Goal: Information Seeking & Learning: Learn about a topic

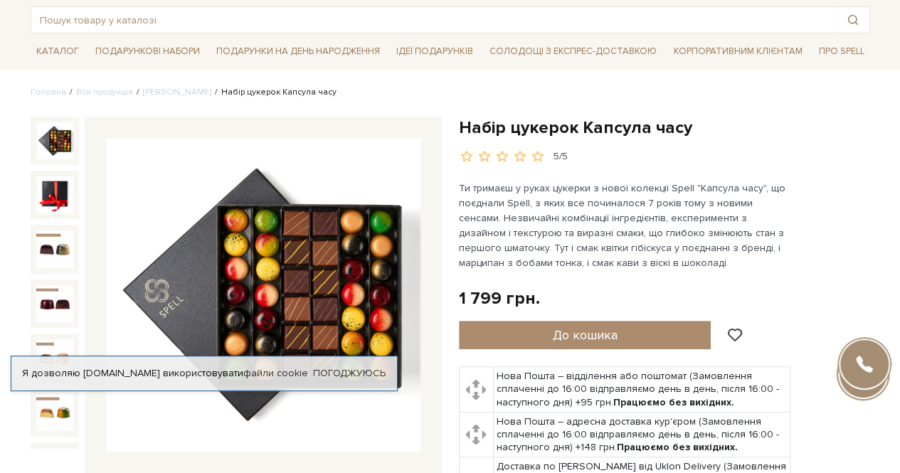
scroll to position [142, 0]
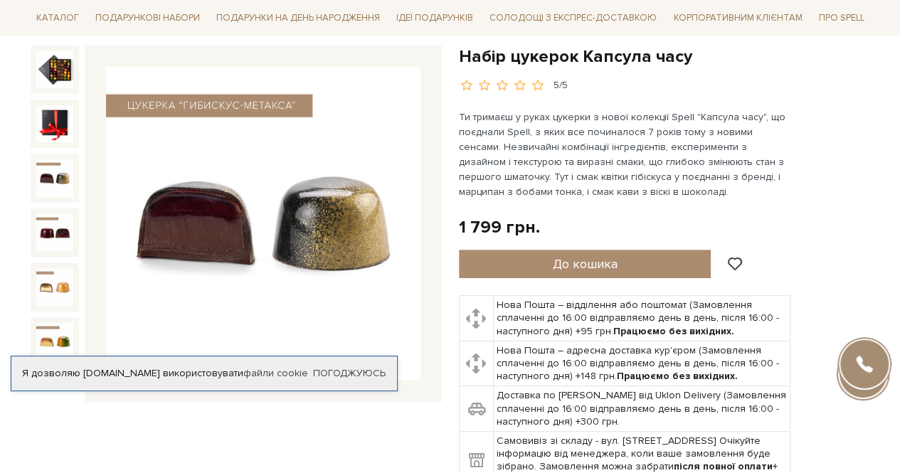
click at [50, 176] on img at bounding box center [54, 177] width 37 height 37
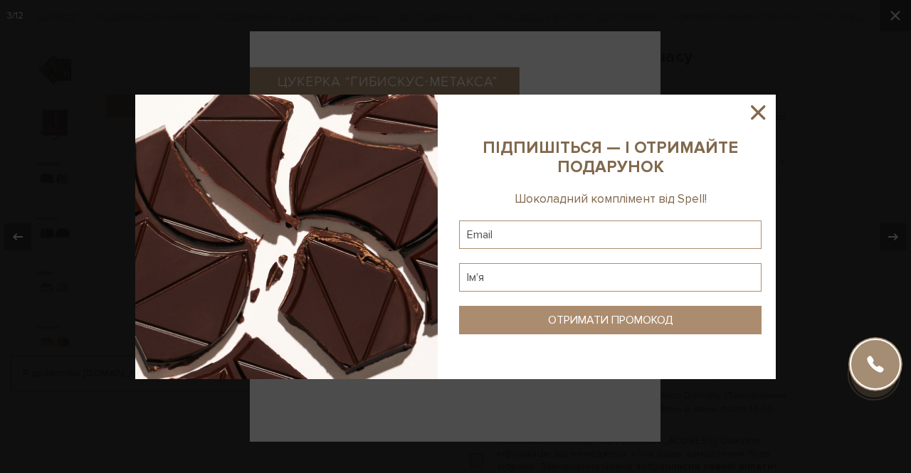
click at [749, 120] on icon at bounding box center [758, 112] width 24 height 24
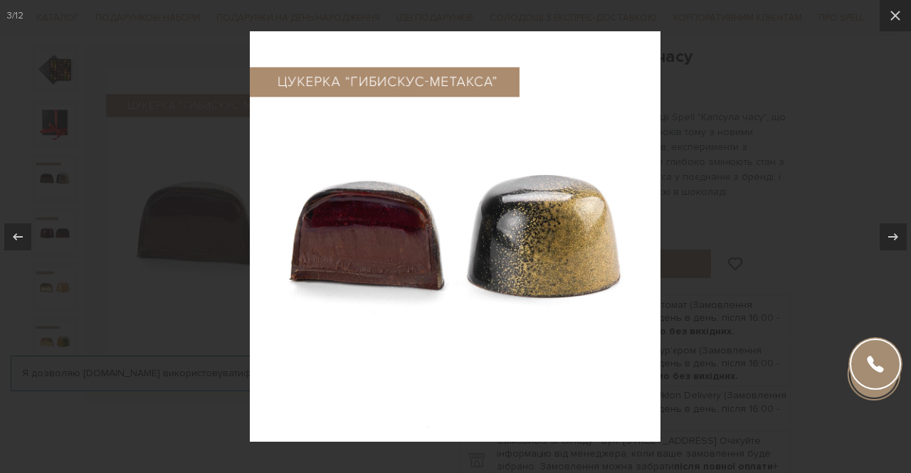
click at [820, 201] on div at bounding box center [455, 236] width 911 height 473
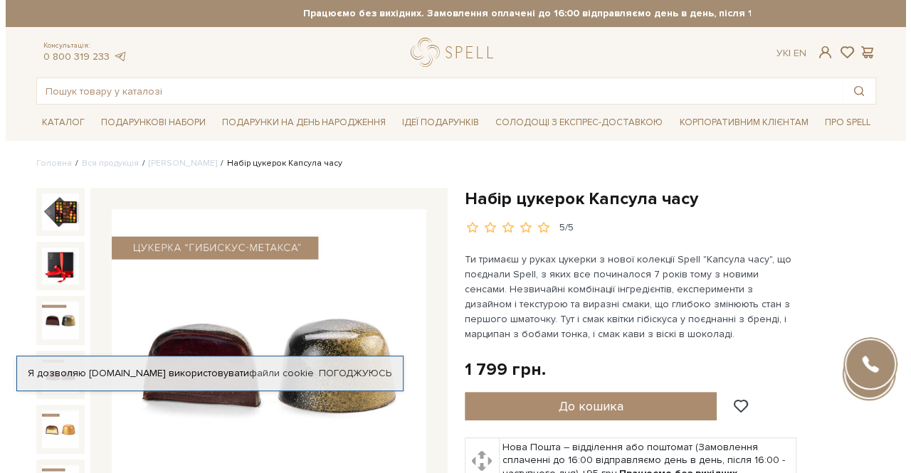
scroll to position [71, 0]
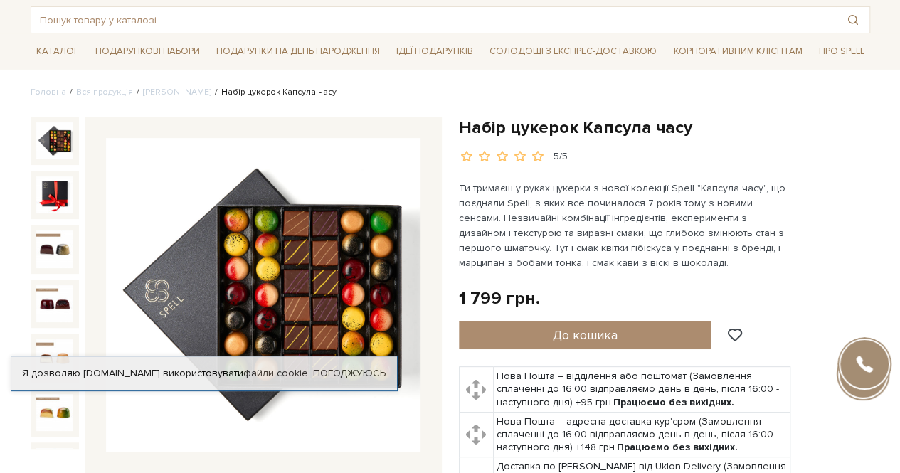
click at [63, 137] on img at bounding box center [54, 140] width 37 height 37
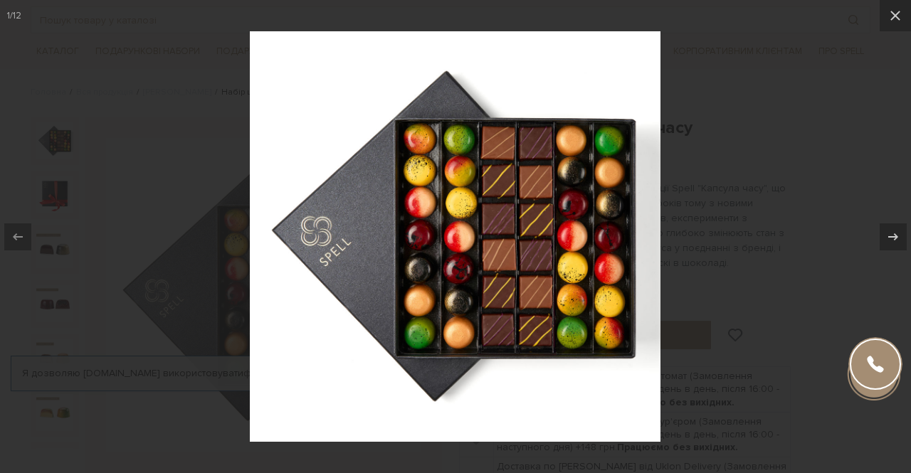
click at [528, 189] on img at bounding box center [455, 236] width 411 height 411
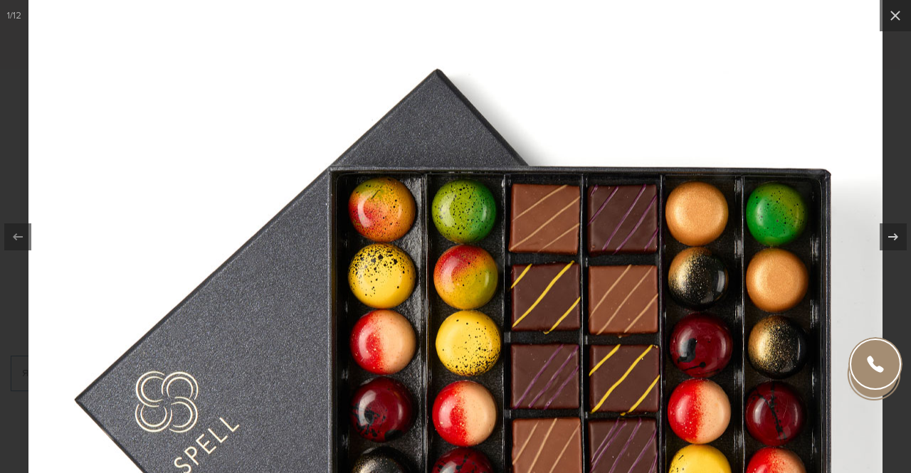
drag, startPoint x: 566, startPoint y: 246, endPoint x: 452, endPoint y: 371, distance: 168.8
click at [452, 371] on img at bounding box center [455, 413] width 854 height 854
click at [900, 16] on icon at bounding box center [895, 15] width 17 height 17
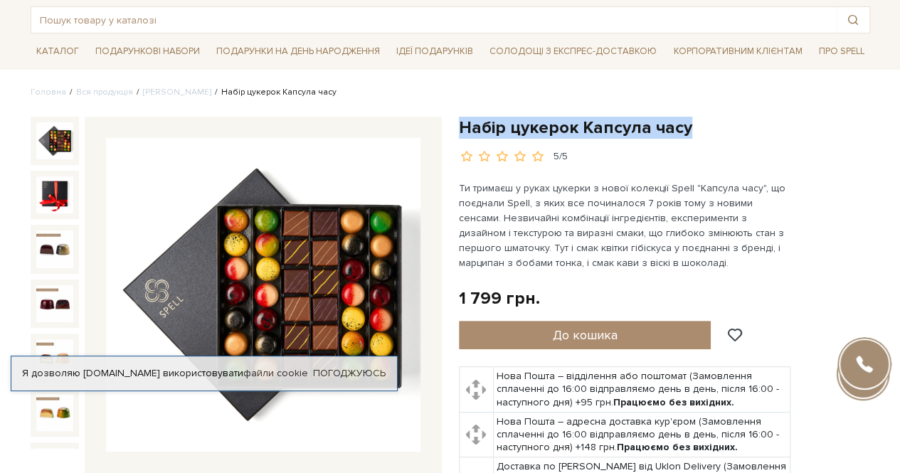
drag, startPoint x: 688, startPoint y: 130, endPoint x: 458, endPoint y: 120, distance: 229.4
click at [459, 120] on h1 "Набір цукерок Капсула часу" at bounding box center [664, 128] width 411 height 22
copy h1 "Набір цукерок Капсула часу"
click at [357, 233] on img at bounding box center [263, 295] width 315 height 315
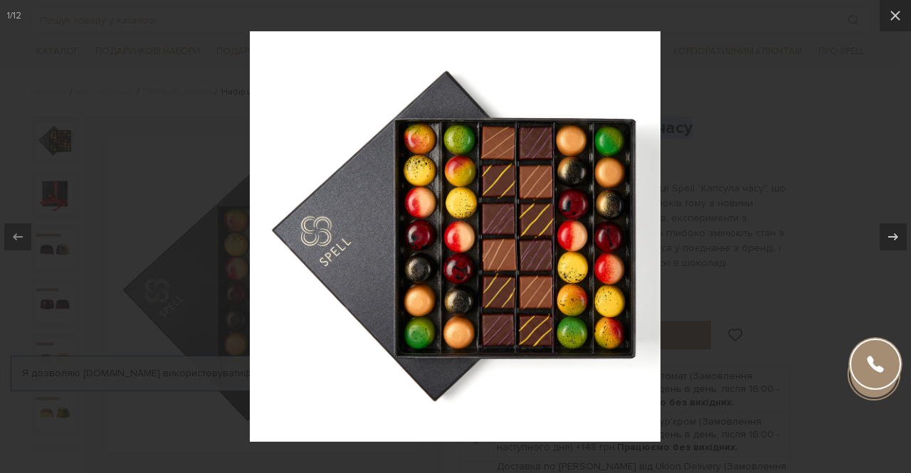
click at [867, 162] on div at bounding box center [455, 236] width 911 height 473
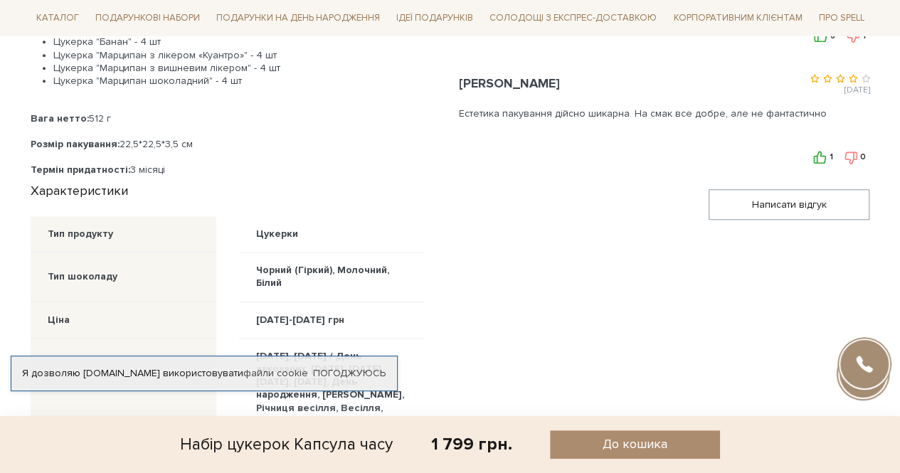
scroll to position [641, 0]
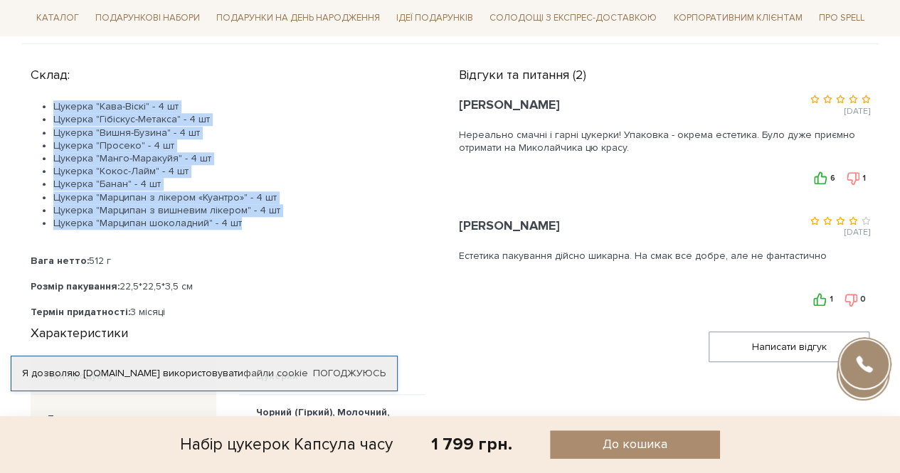
drag, startPoint x: 192, startPoint y: 207, endPoint x: 43, endPoint y: 99, distance: 184.5
click at [43, 100] on ul "Цукерка "Кава-Віскі" - 4 шт Цукерка "Гібіскус-Метакса" - 4 шт Цукерка "Вишня-Бу…" at bounding box center [228, 165] width 394 height 130
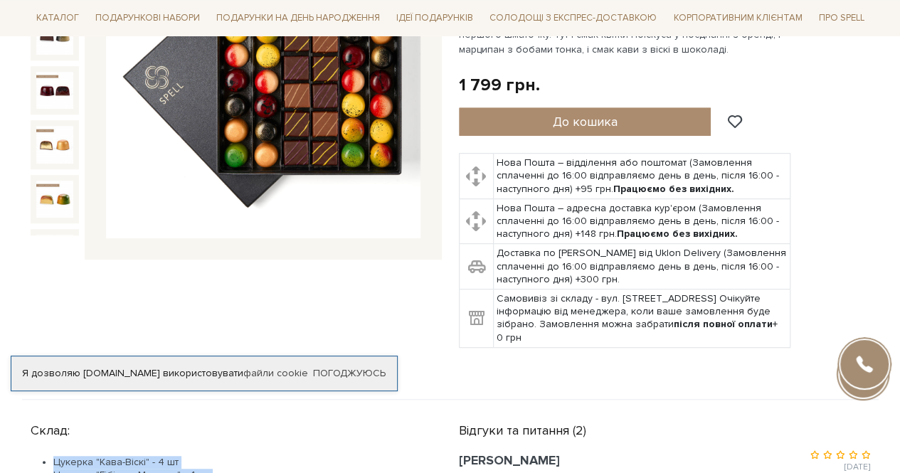
scroll to position [0, 0]
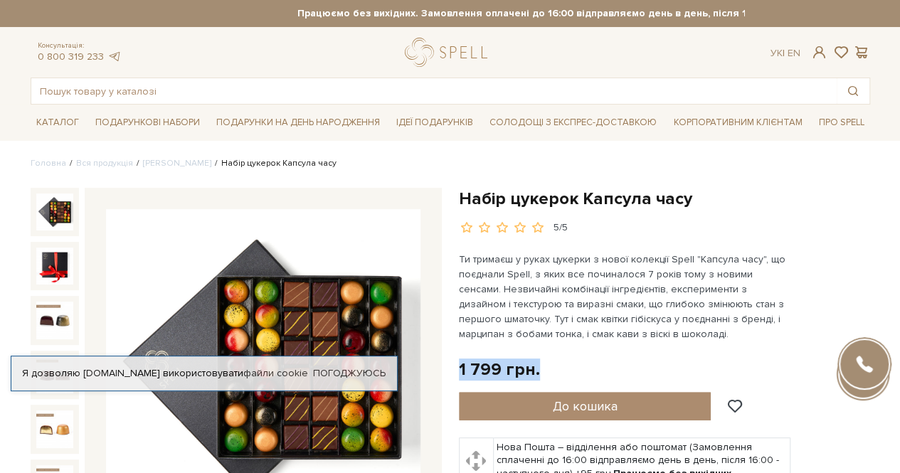
drag, startPoint x: 545, startPoint y: 371, endPoint x: 554, endPoint y: 352, distance: 20.7
click at [455, 366] on div "Набір цукерок Капсула часу 5/5" at bounding box center [665, 419] width 428 height 462
click at [571, 355] on div "Набір цукерок Капсула часу 5/5" at bounding box center [664, 410] width 411 height 445
drag, startPoint x: 541, startPoint y: 362, endPoint x: 456, endPoint y: 362, distance: 84.7
click at [456, 362] on div "Набір цукерок Капсула часу 5/5" at bounding box center [665, 419] width 428 height 462
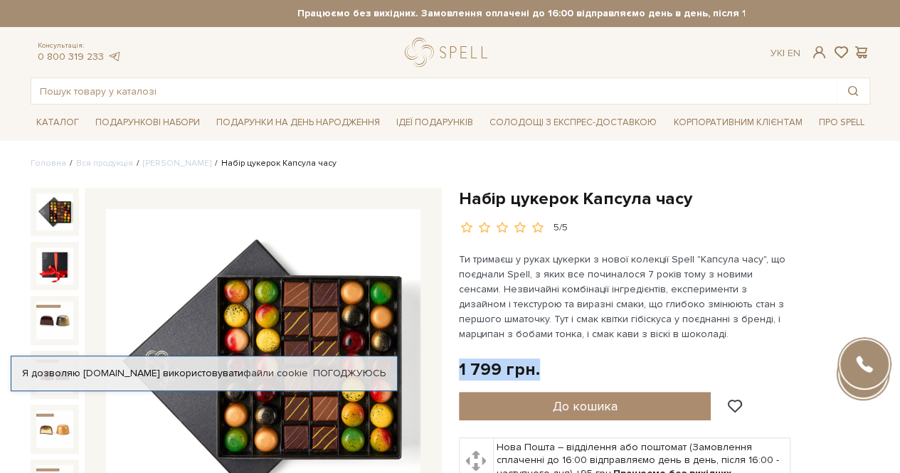
copy div "1 799 грн."
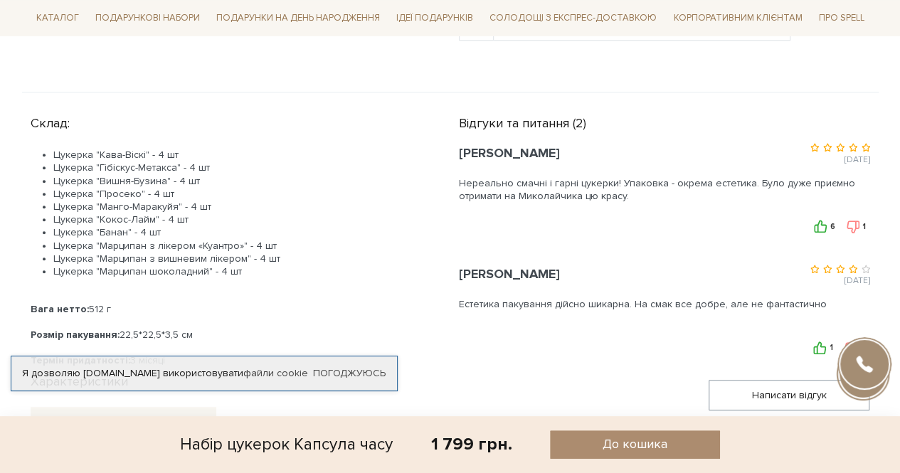
scroll to position [641, 0]
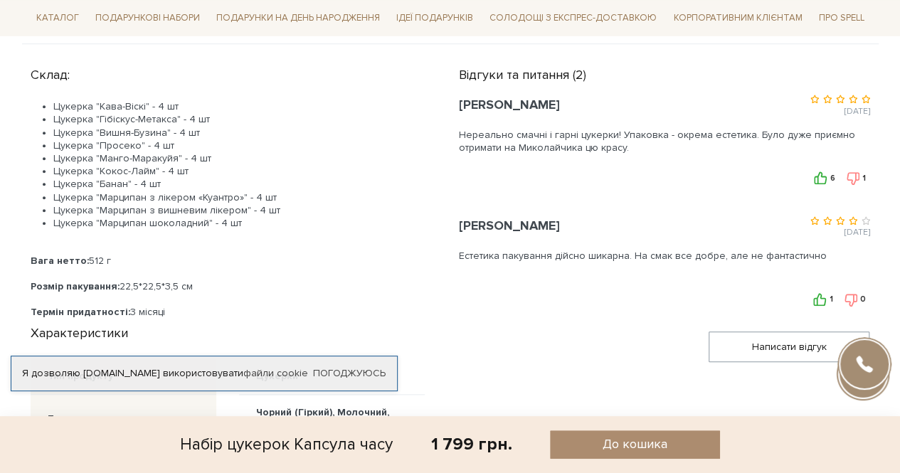
click at [167, 230] on div "Цукерка "Кава-Віскі" - 4 шт Цукерка "Гібіскус-Метакса" - 4 шт Цукерка "Вишня-Бу…" at bounding box center [228, 209] width 394 height 218
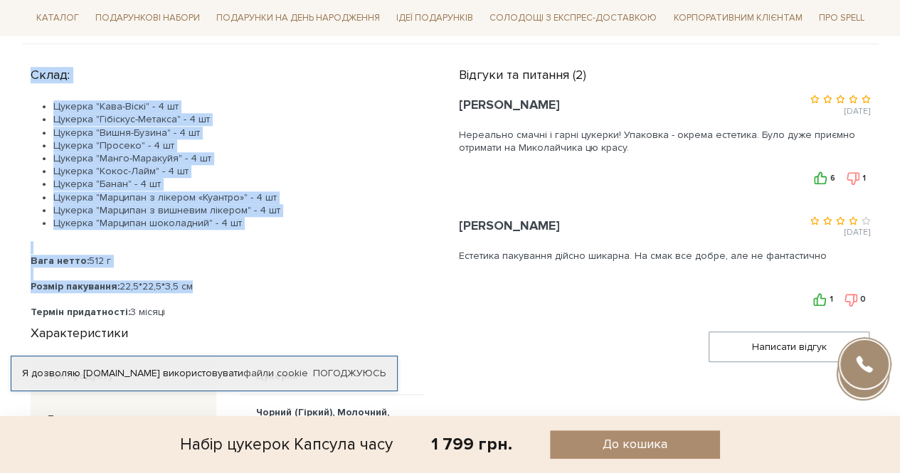
drag, startPoint x: 195, startPoint y: 278, endPoint x: 28, endPoint y: 71, distance: 265.8
click at [28, 71] on div "Склад: Цукерка "Кава-Віскі" - 4 шт Цукерка "Гібіскус-Метакса" - 4 шт Цукерка "В…" at bounding box center [236, 431] width 428 height 741
copy div "Склад: Цукерка "Кава-Віскі" - 4 шт Цукерка "Гібіскус-Метакса" - 4 шт Цукерка "В…"
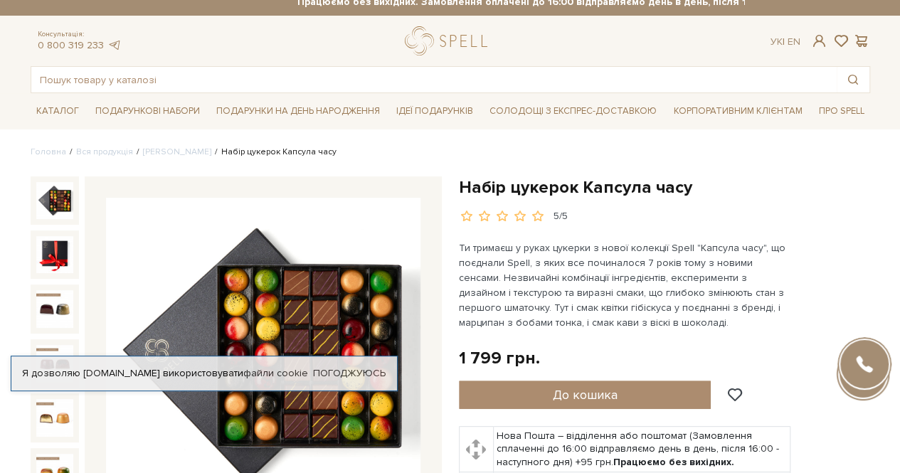
scroll to position [0, 0]
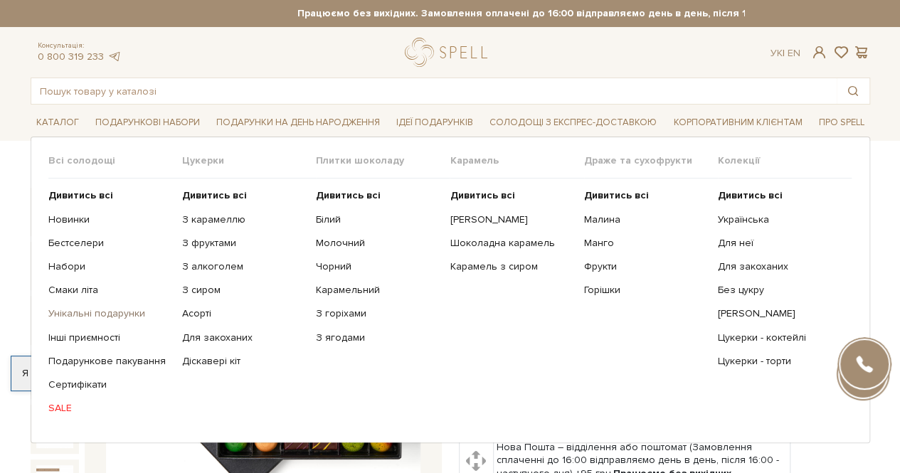
click at [95, 311] on link "Унікальні подарунки" at bounding box center [109, 313] width 123 height 13
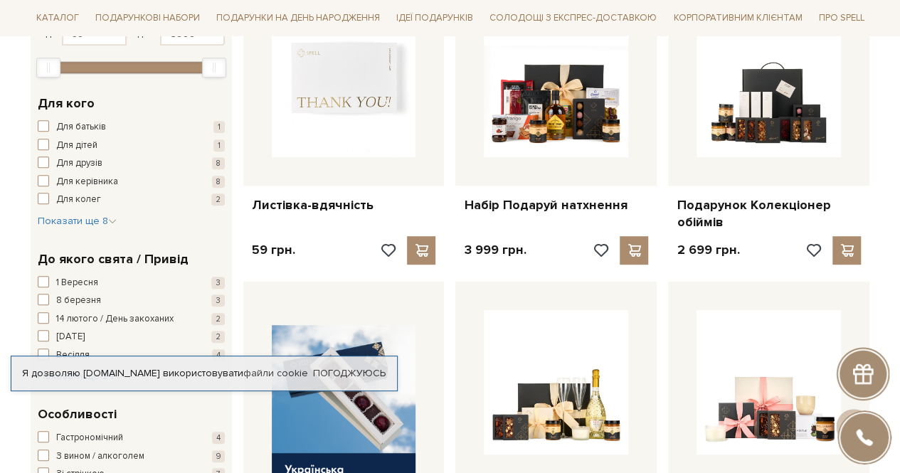
scroll to position [285, 0]
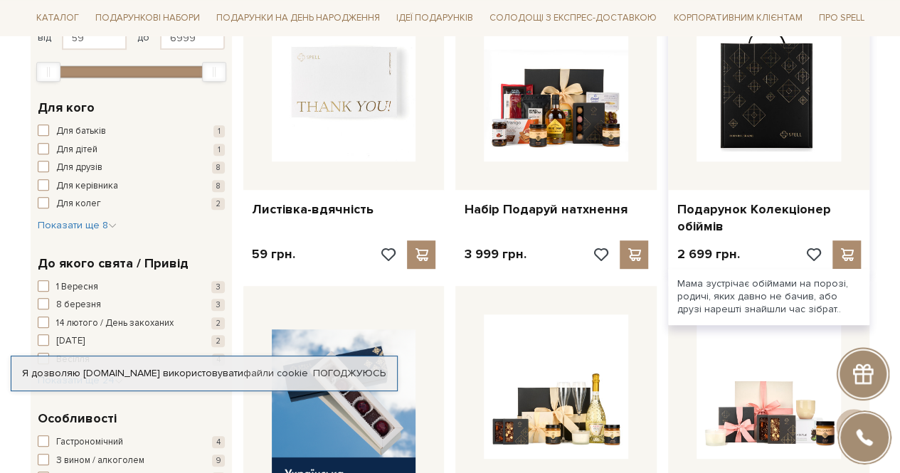
click at [784, 139] on img at bounding box center [769, 89] width 144 height 144
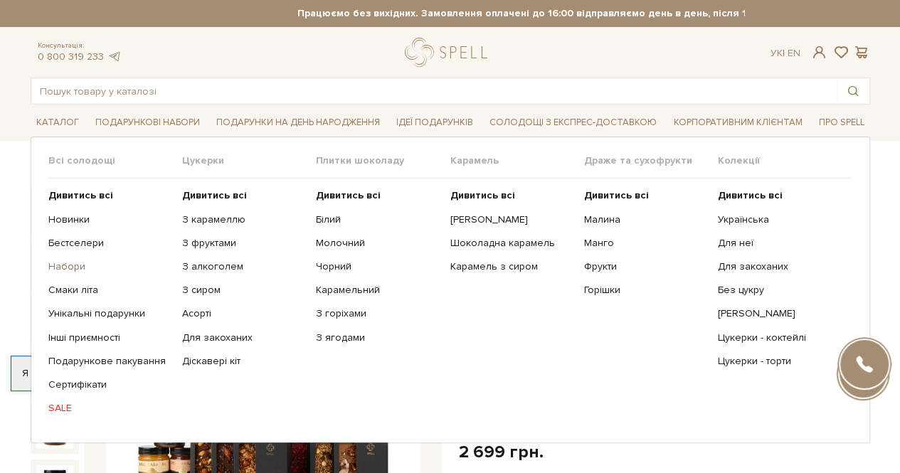
click at [83, 260] on link "Набори" at bounding box center [109, 266] width 123 height 13
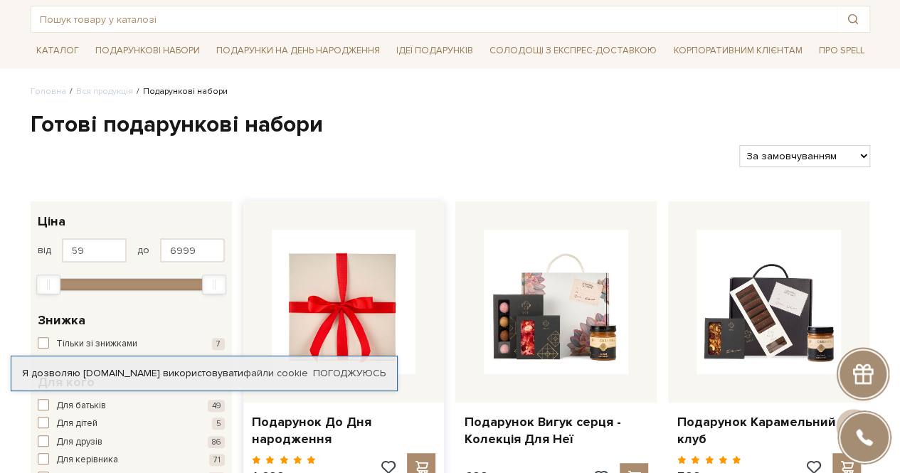
scroll to position [71, 0]
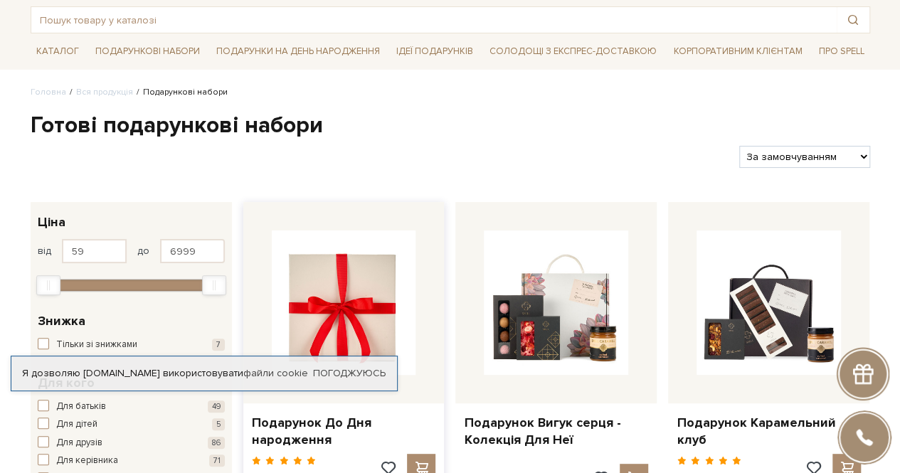
click at [317, 310] on img at bounding box center [344, 303] width 144 height 144
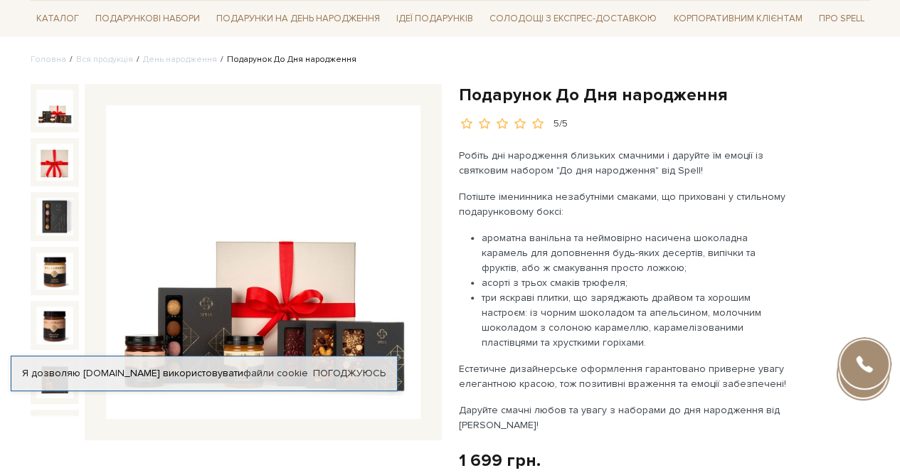
scroll to position [214, 0]
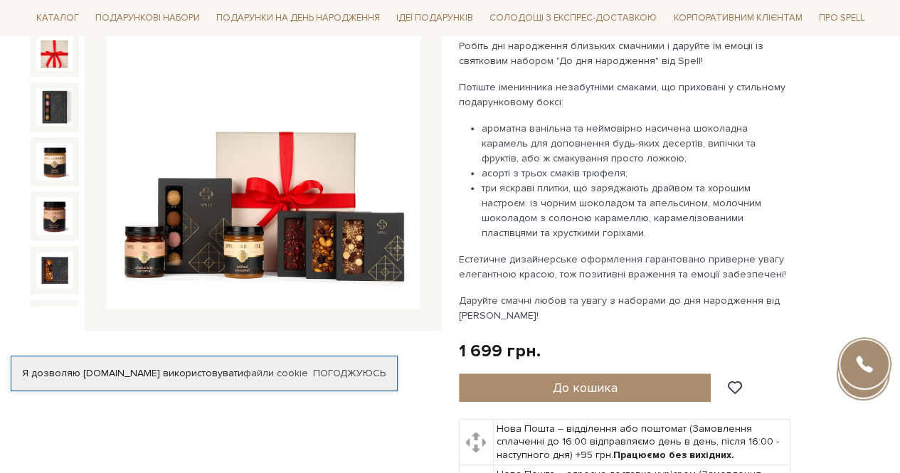
click at [295, 149] on img at bounding box center [263, 153] width 315 height 315
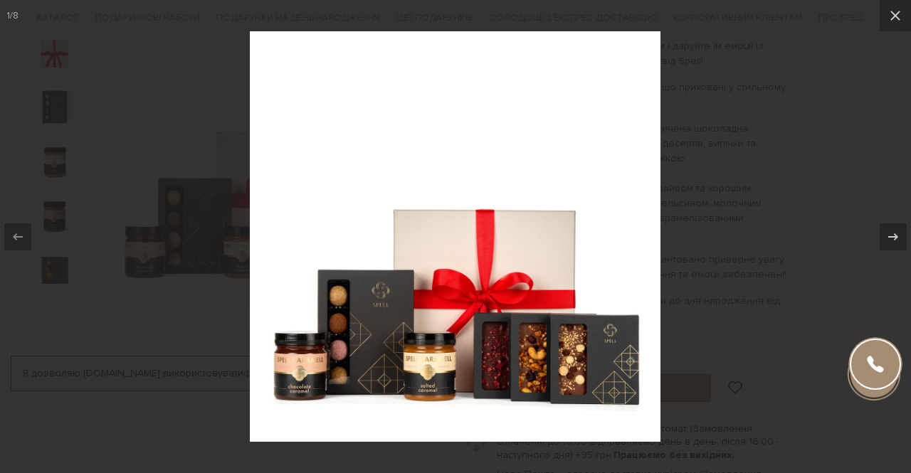
drag, startPoint x: 769, startPoint y: 169, endPoint x: 766, endPoint y: 158, distance: 11.0
click at [768, 163] on div at bounding box center [455, 236] width 911 height 473
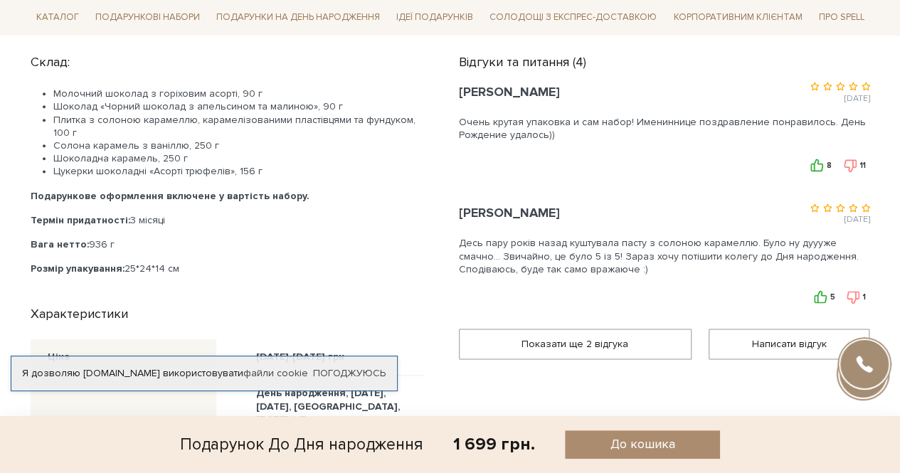
scroll to position [854, 0]
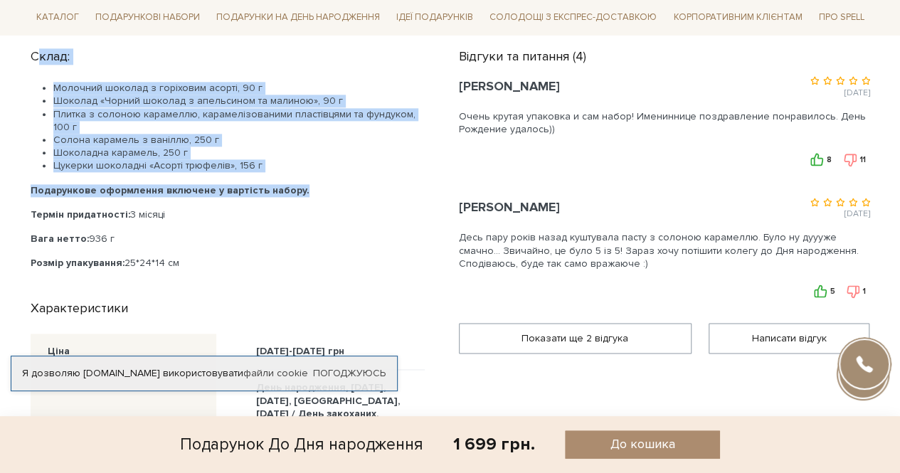
drag, startPoint x: 37, startPoint y: 176, endPoint x: 322, endPoint y: 167, distance: 284.8
click at [322, 167] on div "Склад: Молочний шоколад з горіховим асорті, 90 г Шоколад «Чорний шоколад з апел…" at bounding box center [236, 163] width 411 height 241
copy div "клад: Молочний шоколад з горіховим асорті, 90 г Шоколад «Чорний шоколад з апель…"
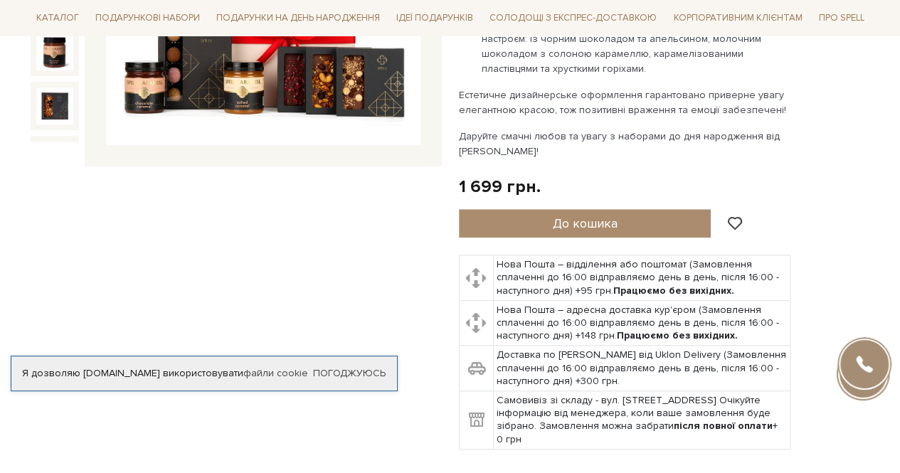
scroll to position [356, 0]
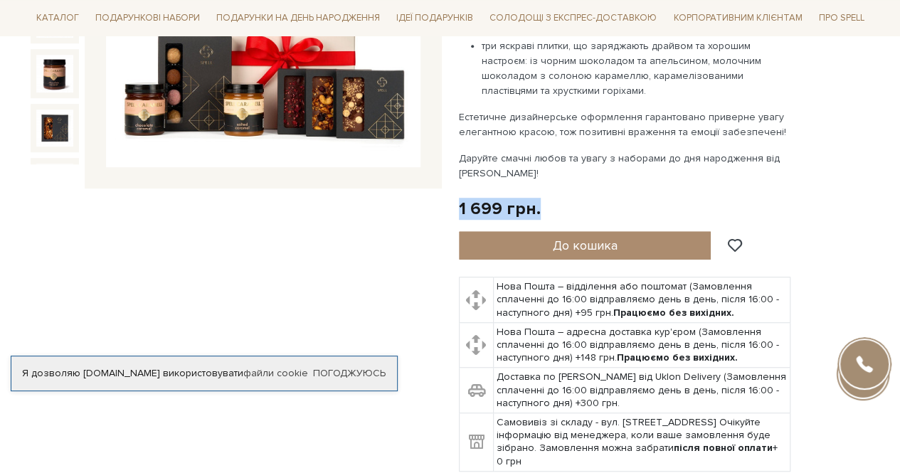
drag, startPoint x: 527, startPoint y: 190, endPoint x: 457, endPoint y: 186, distance: 69.9
click at [457, 186] on div "Подарунок До Дня народження 5/5" at bounding box center [665, 160] width 428 height 657
copy div "1 699 грн."
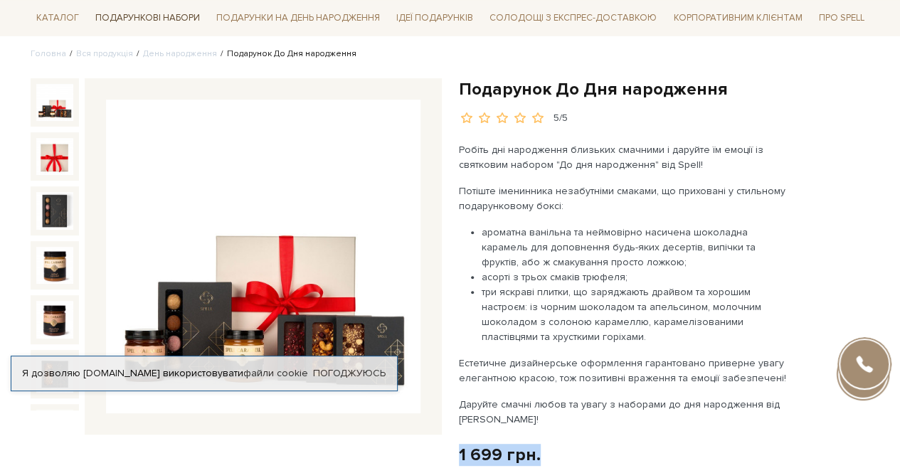
scroll to position [0, 0]
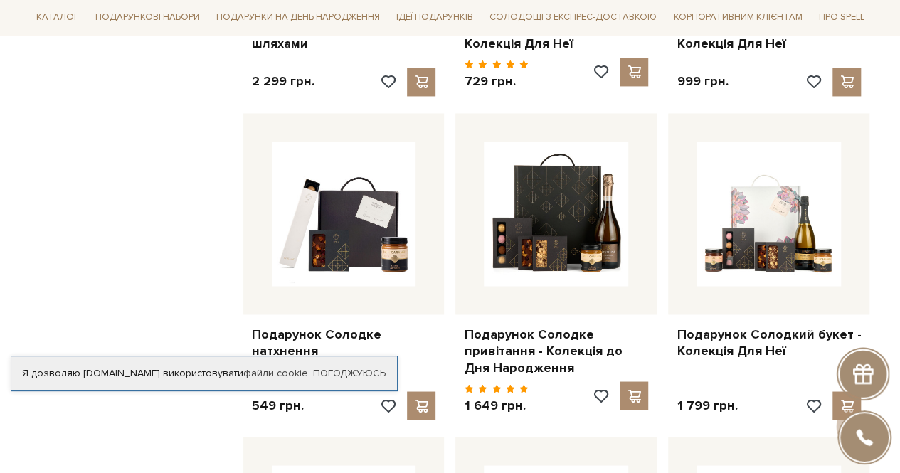
scroll to position [1068, 0]
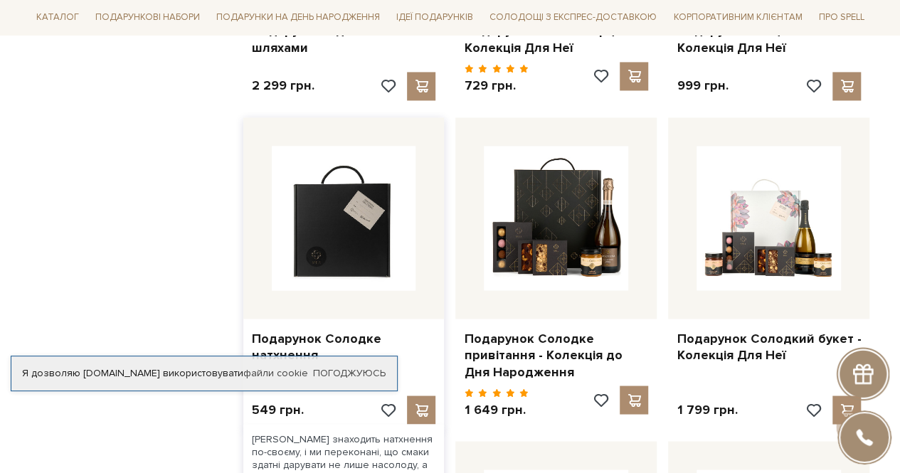
click at [411, 224] on img at bounding box center [344, 218] width 144 height 144
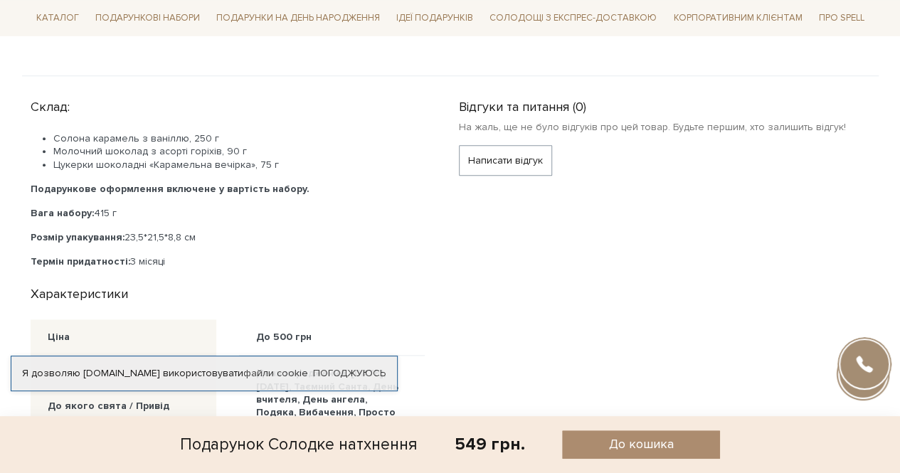
scroll to position [641, 0]
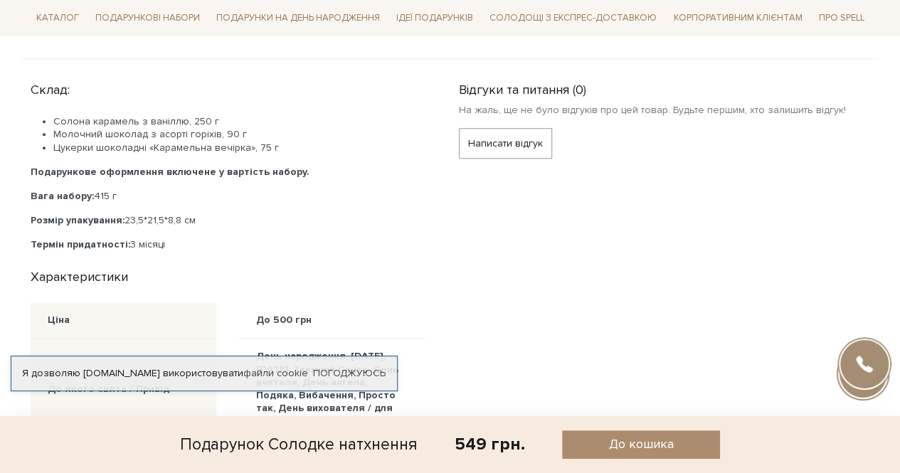
drag, startPoint x: 28, startPoint y: 68, endPoint x: 151, endPoint y: 120, distance: 133.9
click at [209, 203] on div "Склад: Солона карамель з ваніллю, 250 г Молочний шоколад з асорті горіхів, 90 г…" at bounding box center [236, 365] width 428 height 579
copy div "Склад: Солона карамель з ваніллю, 250 г Молочний шоколад з асорті горіхів, 90 г…"
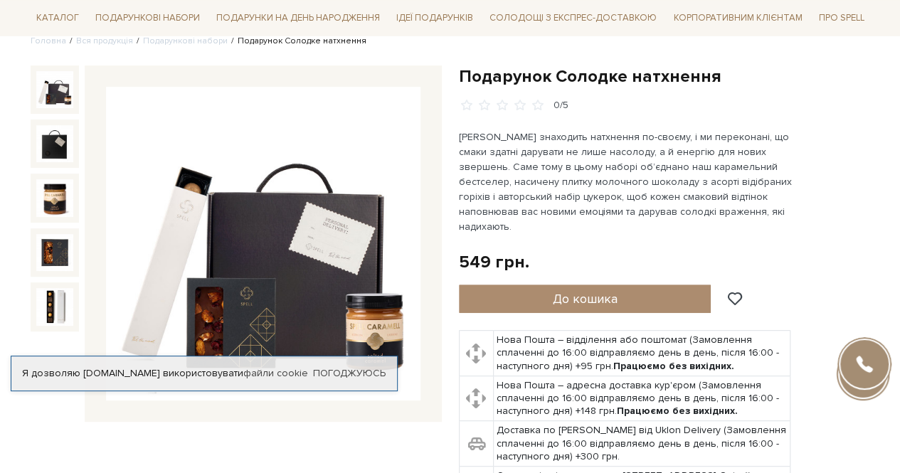
scroll to position [71, 0]
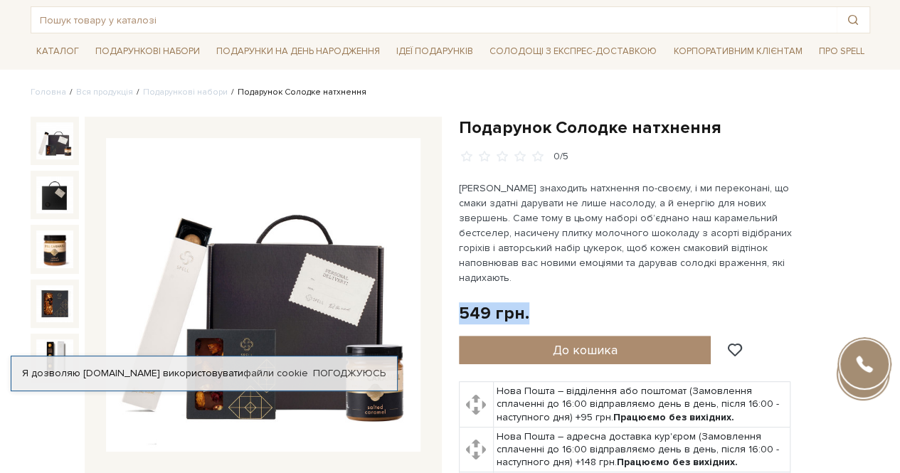
drag, startPoint x: 530, startPoint y: 299, endPoint x: 457, endPoint y: 297, distance: 72.6
click at [457, 297] on div "Подарунок Солодке натхнення 0/5" at bounding box center [665, 355] width 428 height 477
copy div "549 грн."
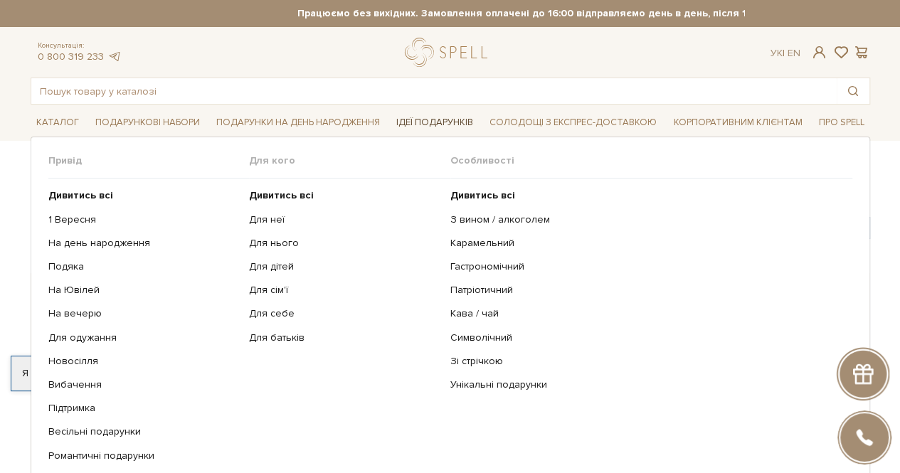
click at [426, 120] on span "Ідеї подарунків" at bounding box center [435, 123] width 88 height 22
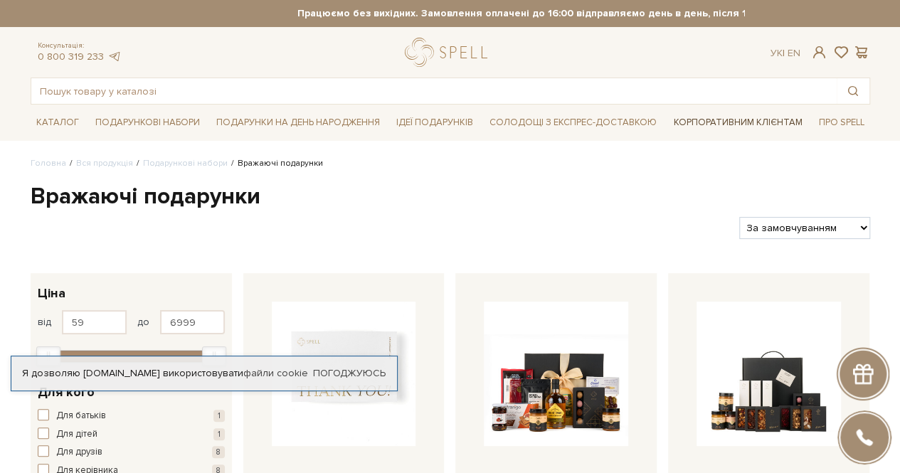
click at [732, 117] on link "Корпоративним клієнтам" at bounding box center [738, 122] width 140 height 24
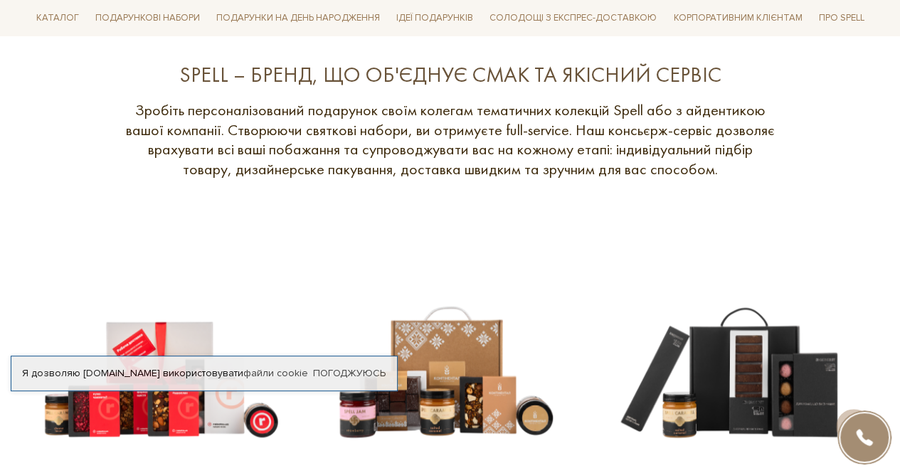
scroll to position [569, 0]
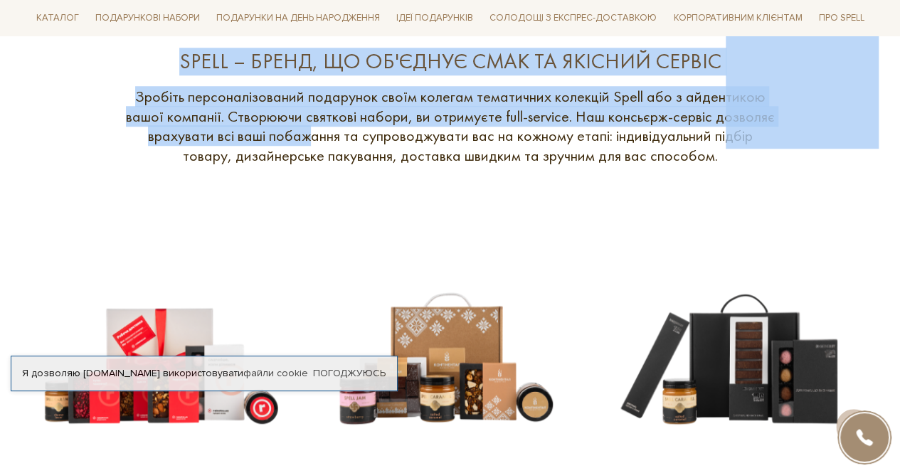
drag, startPoint x: 288, startPoint y: 139, endPoint x: 780, endPoint y: 142, distance: 492.5
click at [780, 142] on div "SPELL – БРЕНД, ЩО ОБ'ЄДНУЄ СМАК ТА ЯКІСНИЙ СЕРВІС Зробіть персоналізований пода…" at bounding box center [450, 309] width 857 height 523
click at [490, 106] on p "Зробіть персоналізований подарунок своїм колегам тематичних колекцій Spell або …" at bounding box center [450, 126] width 655 height 78
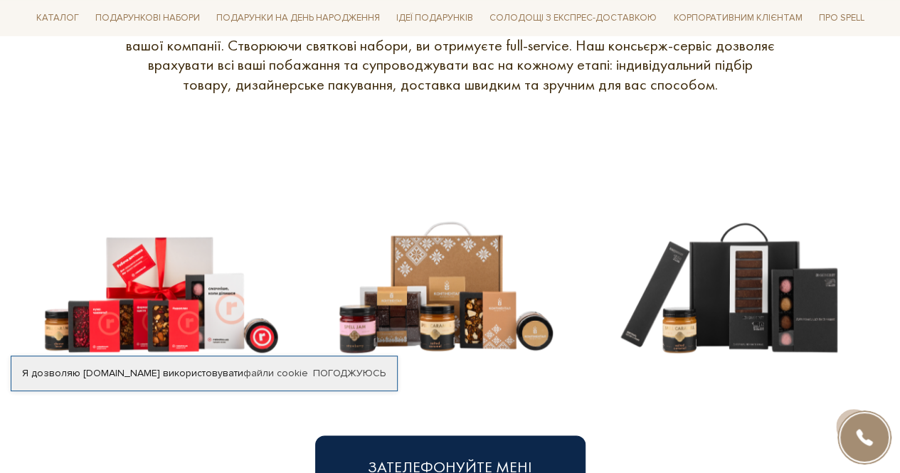
scroll to position [569, 0]
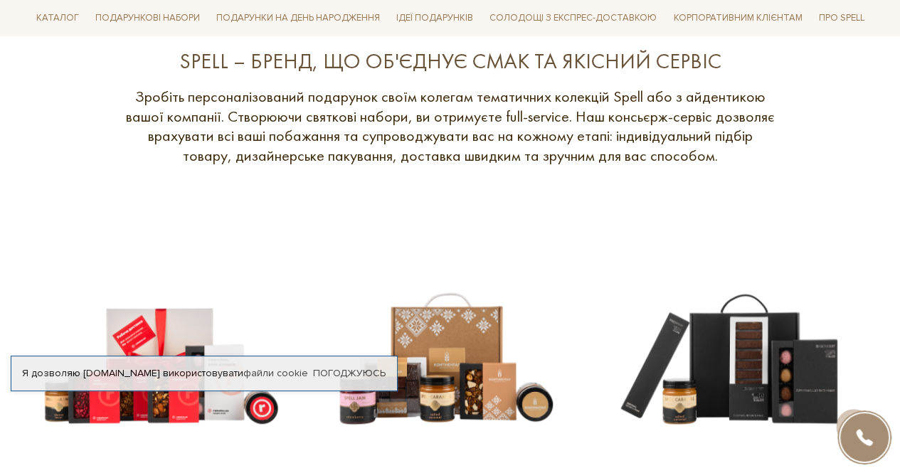
click at [780, 166] on div "SPELL – БРЕНД, ЩО ОБ'ЄДНУЄ СМАК ТА ЯКІСНИЙ СЕРВІС Зробіть персоналізований пода…" at bounding box center [450, 309] width 857 height 523
